Goal: Information Seeking & Learning: Learn about a topic

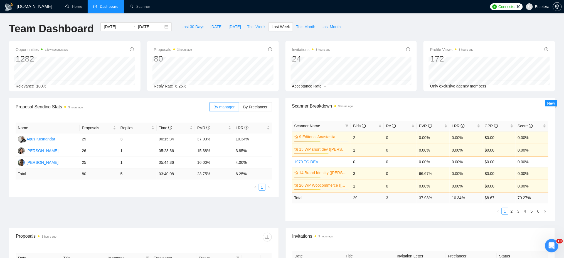
click at [251, 27] on span "This Week" at bounding box center [256, 27] width 18 height 6
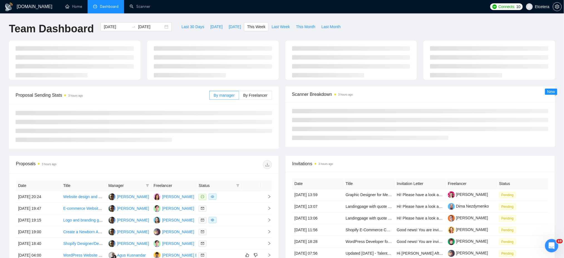
type input "[DATE]"
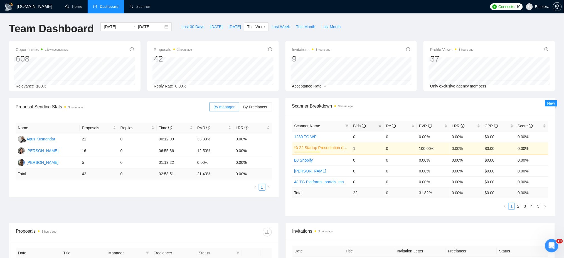
click at [380, 124] on div "Bids" at bounding box center [367, 126] width 28 height 6
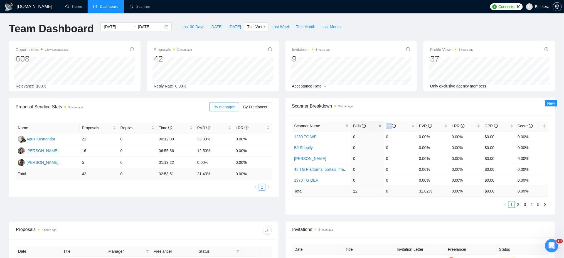
click at [379, 124] on div "Bids" at bounding box center [367, 126] width 28 height 6
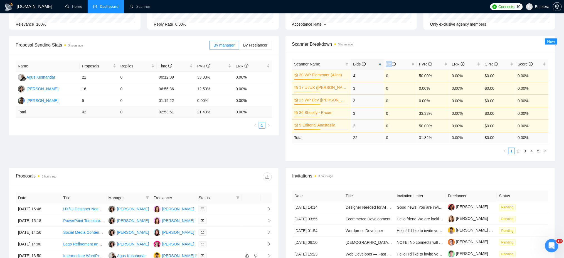
scroll to position [185, 0]
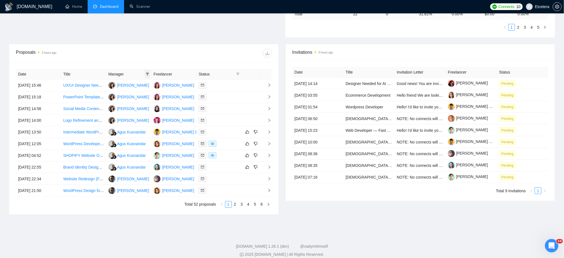
click at [147, 72] on icon "filter" at bounding box center [147, 73] width 3 height 3
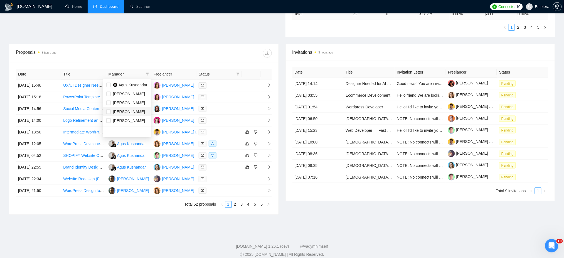
click at [118, 109] on span "[PERSON_NAME]" at bounding box center [129, 111] width 32 height 4
checkbox input "true"
click at [172, 59] on div "Proposals 3 hours ago" at bounding box center [144, 53] width 256 height 18
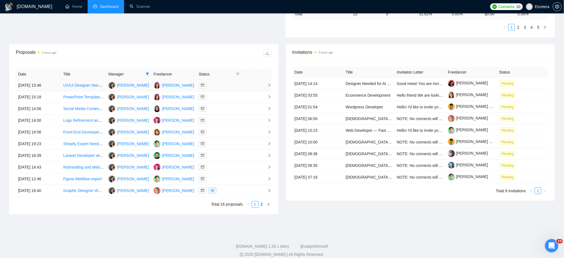
click at [92, 86] on link "UX/UI Designer Needed for Culinary Course Sales Platform" at bounding box center [114, 85] width 103 height 4
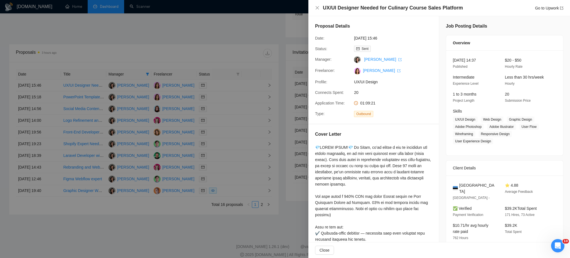
click at [223, 103] on div at bounding box center [285, 129] width 570 height 258
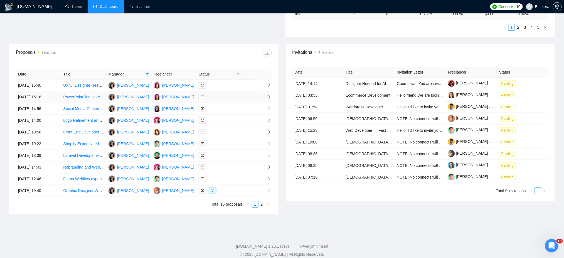
click at [223, 98] on div at bounding box center [219, 97] width 41 height 6
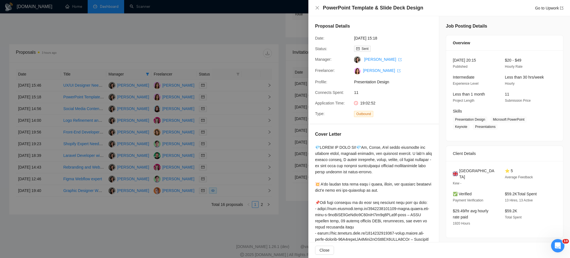
click at [223, 109] on div at bounding box center [285, 129] width 570 height 258
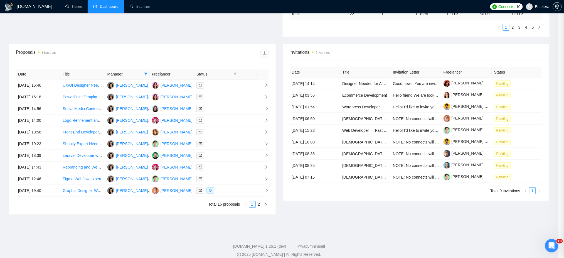
click at [223, 109] on div at bounding box center [216, 108] width 40 height 6
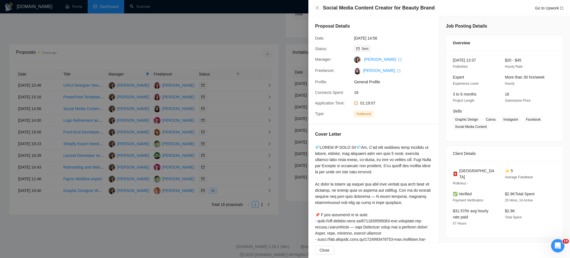
click at [222, 120] on div at bounding box center [285, 129] width 570 height 258
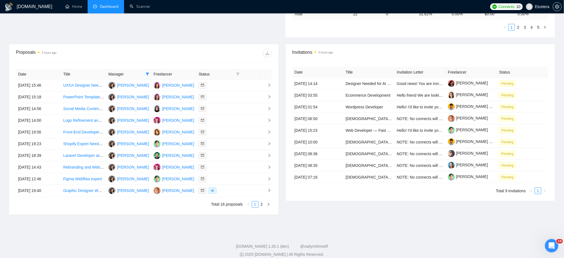
click at [222, 120] on div at bounding box center [219, 120] width 41 height 6
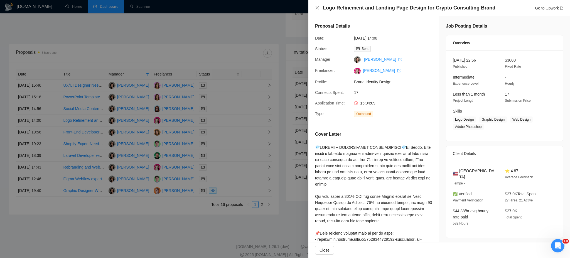
click at [221, 131] on div at bounding box center [285, 129] width 570 height 258
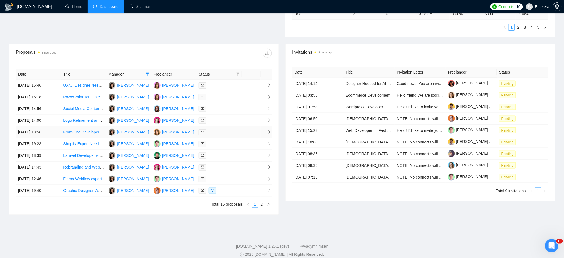
click at [220, 132] on div at bounding box center [219, 132] width 41 height 6
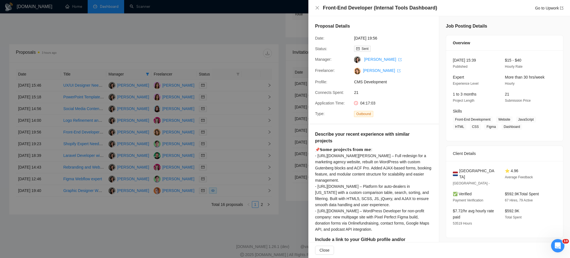
click at [221, 145] on div at bounding box center [285, 129] width 570 height 258
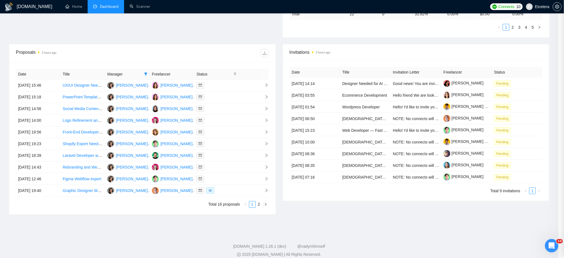
click at [221, 145] on div at bounding box center [216, 143] width 40 height 6
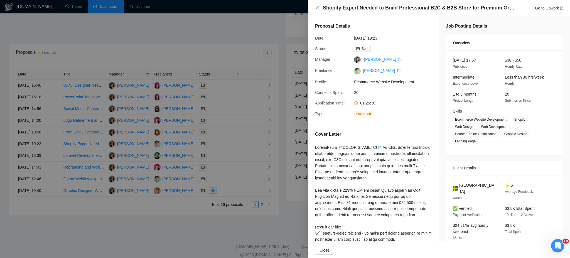
click at [224, 158] on div at bounding box center [285, 129] width 570 height 258
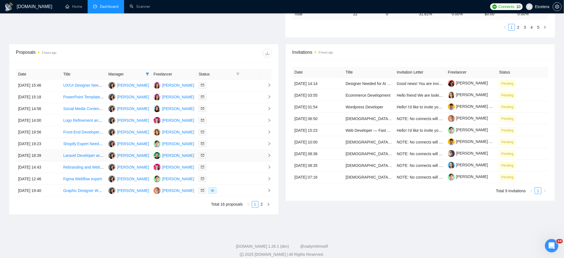
click at [224, 158] on div at bounding box center [219, 155] width 41 height 6
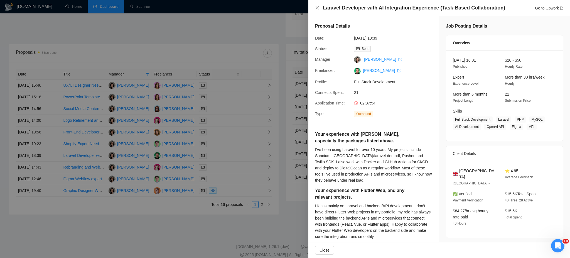
click at [224, 169] on div at bounding box center [285, 129] width 570 height 258
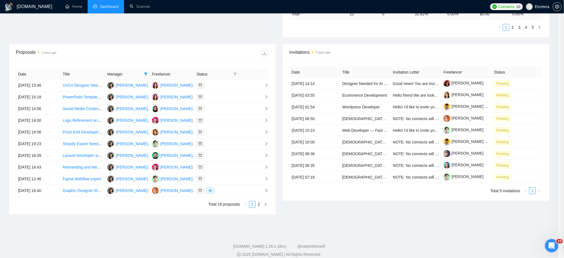
click at [224, 169] on div at bounding box center [216, 167] width 40 height 6
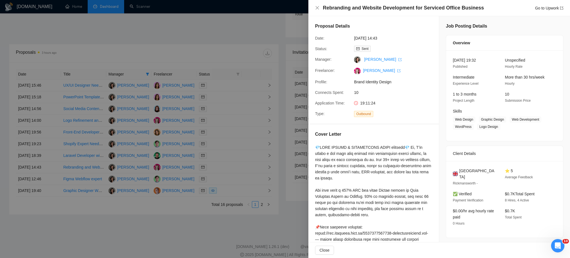
click at [225, 179] on div at bounding box center [285, 129] width 570 height 258
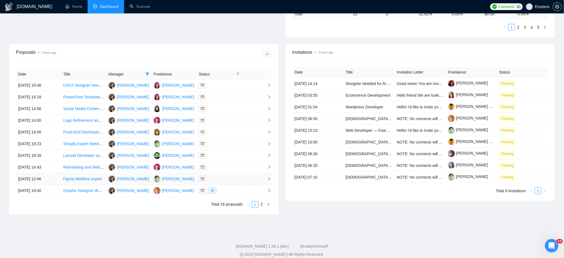
click at [225, 179] on div at bounding box center [219, 179] width 41 height 6
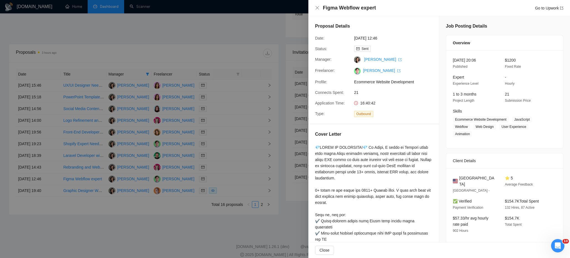
click at [227, 191] on div at bounding box center [285, 129] width 570 height 258
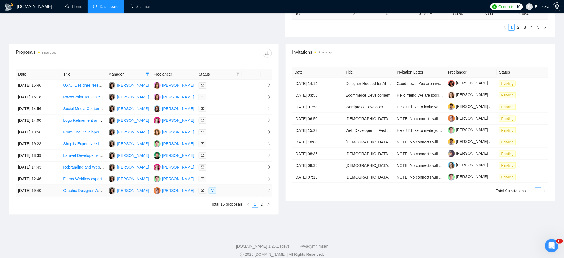
click at [227, 191] on div at bounding box center [219, 190] width 41 height 6
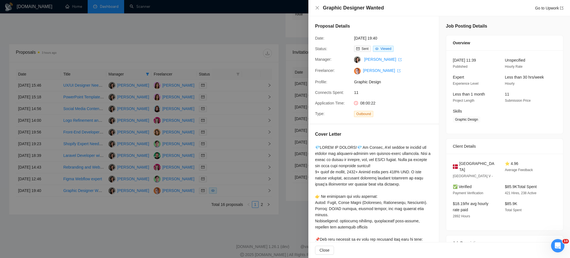
click at [261, 202] on div at bounding box center [285, 129] width 570 height 258
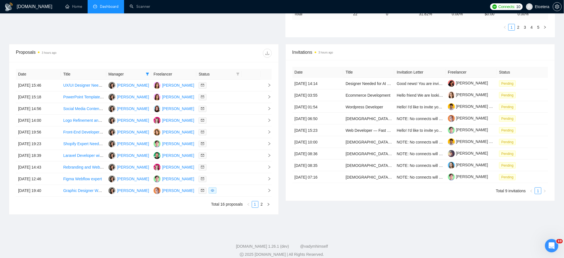
click at [261, 204] on link "2" at bounding box center [262, 204] width 6 height 6
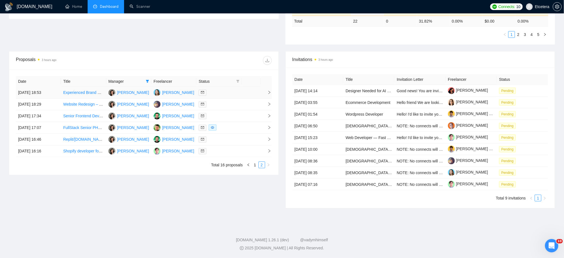
scroll to position [178, 0]
click at [222, 93] on div at bounding box center [219, 92] width 41 height 6
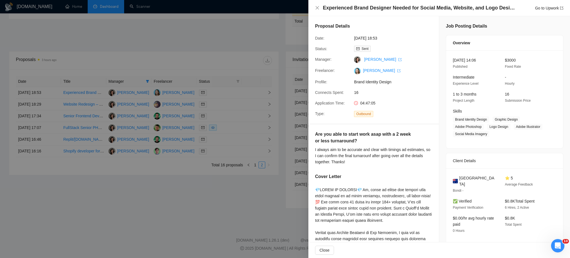
click at [224, 105] on div at bounding box center [285, 129] width 570 height 258
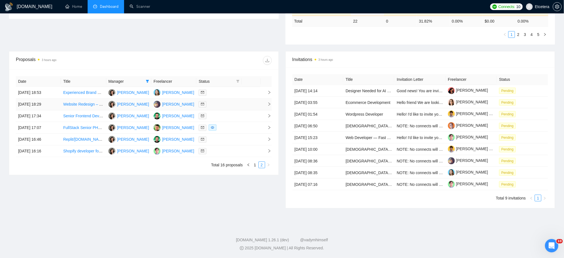
click at [223, 104] on div at bounding box center [219, 104] width 41 height 6
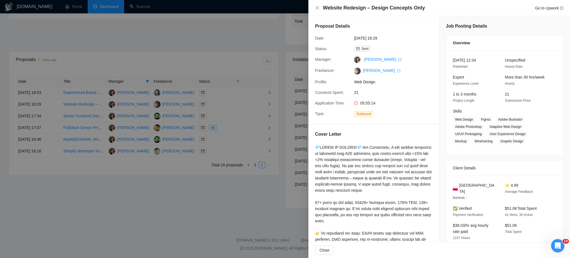
click at [223, 116] on div at bounding box center [285, 129] width 570 height 258
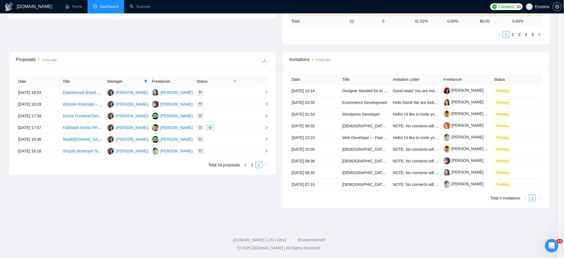
click at [223, 116] on div at bounding box center [216, 116] width 40 height 6
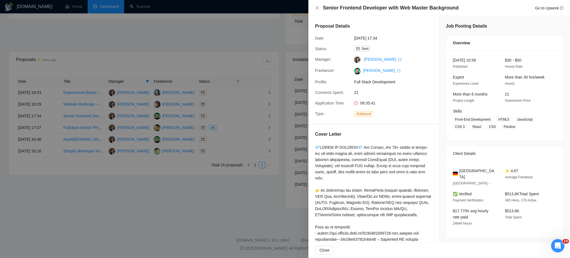
click at [225, 127] on div at bounding box center [285, 129] width 570 height 258
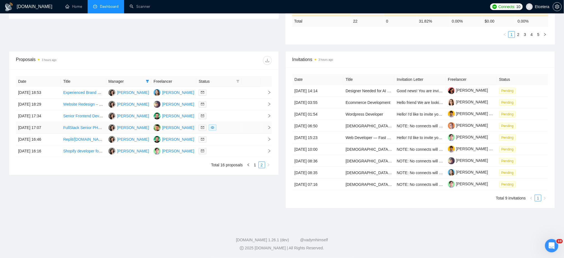
click at [225, 127] on div at bounding box center [219, 127] width 41 height 6
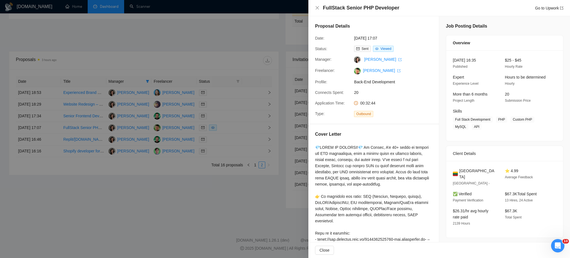
click at [224, 149] on div at bounding box center [285, 129] width 570 height 258
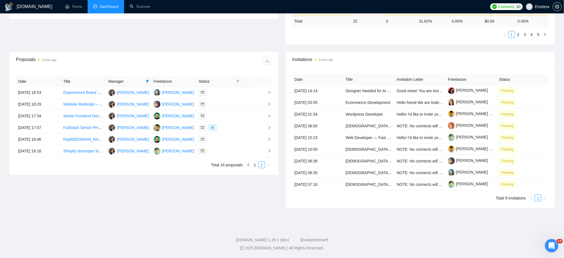
click at [224, 149] on div at bounding box center [219, 151] width 41 height 6
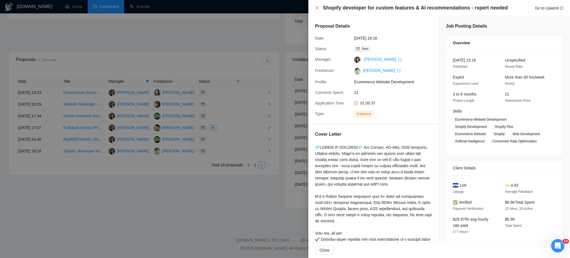
click at [220, 125] on div at bounding box center [285, 129] width 570 height 258
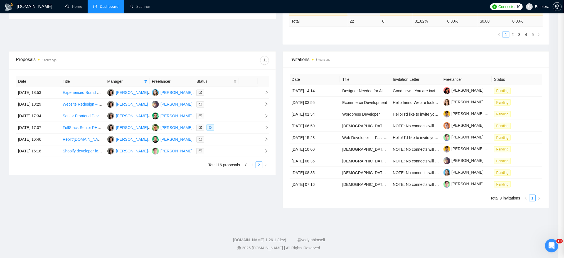
click at [221, 127] on div at bounding box center [216, 127] width 40 height 6
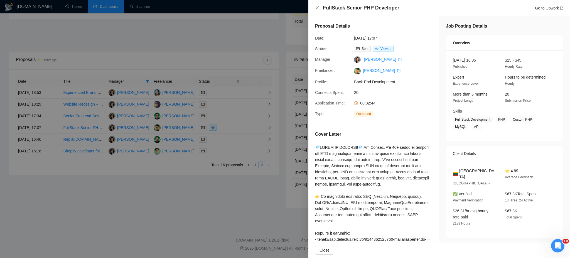
click at [215, 139] on div at bounding box center [285, 129] width 570 height 258
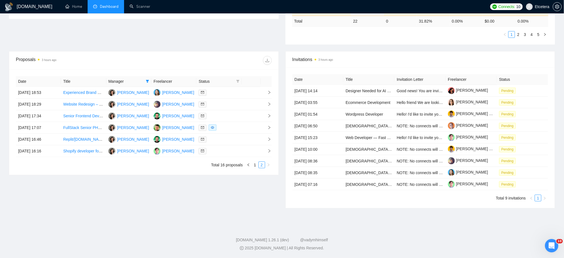
click at [215, 139] on div at bounding box center [219, 139] width 41 height 6
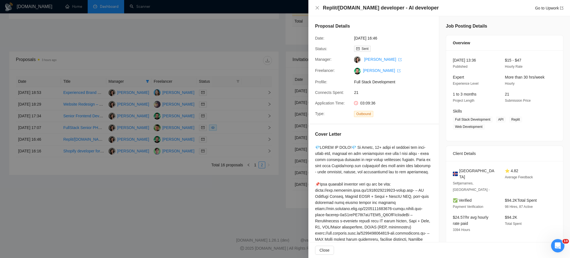
click at [216, 151] on div at bounding box center [285, 129] width 570 height 258
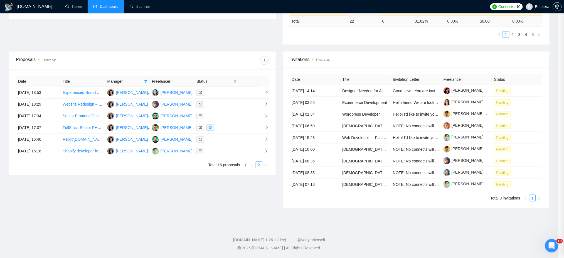
click at [216, 151] on div at bounding box center [216, 151] width 40 height 6
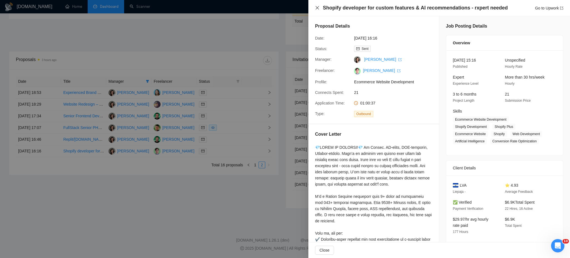
click at [318, 7] on icon "close" at bounding box center [317, 8] width 4 height 4
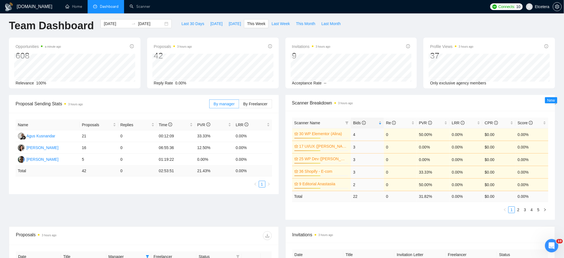
scroll to position [0, 0]
